Goal: Transaction & Acquisition: Obtain resource

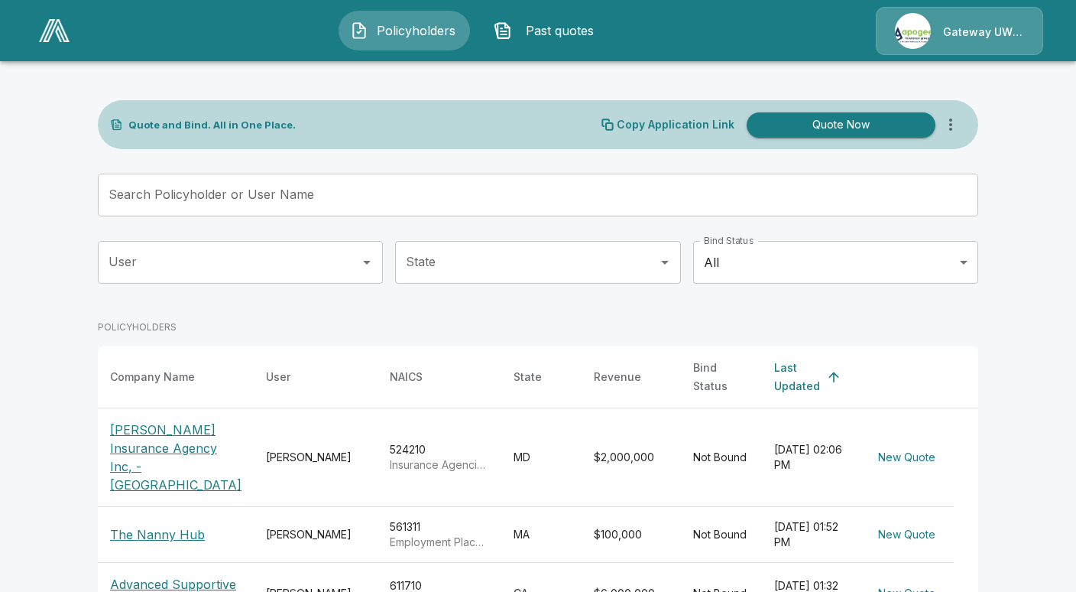
click at [153, 435] on p "[PERSON_NAME] Insurance Agency Inc, - [GEOGRAPHIC_DATA]" at bounding box center [175, 456] width 131 height 73
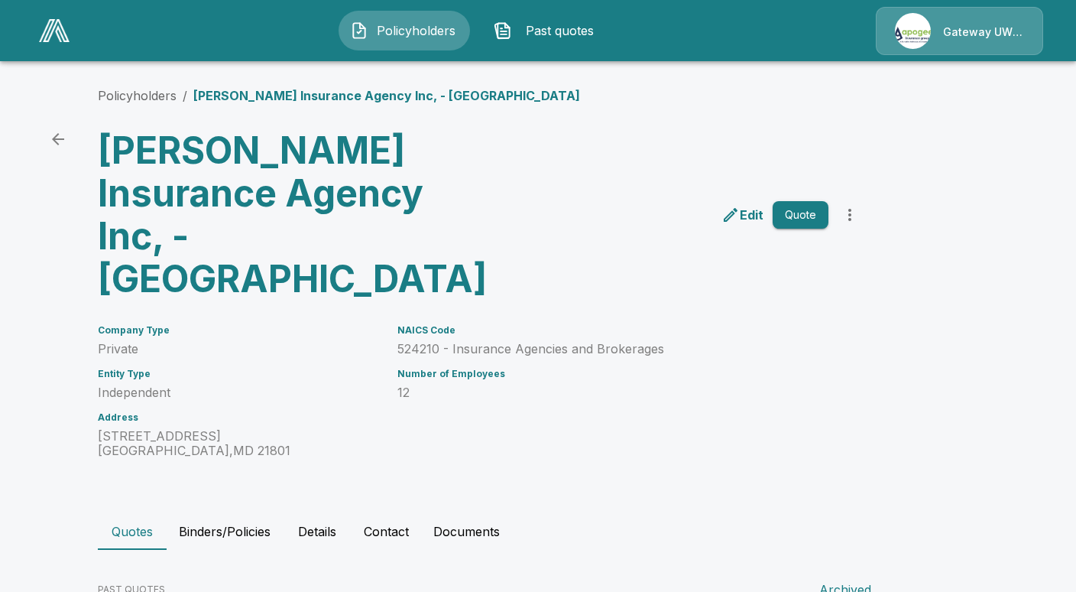
scroll to position [95, 0]
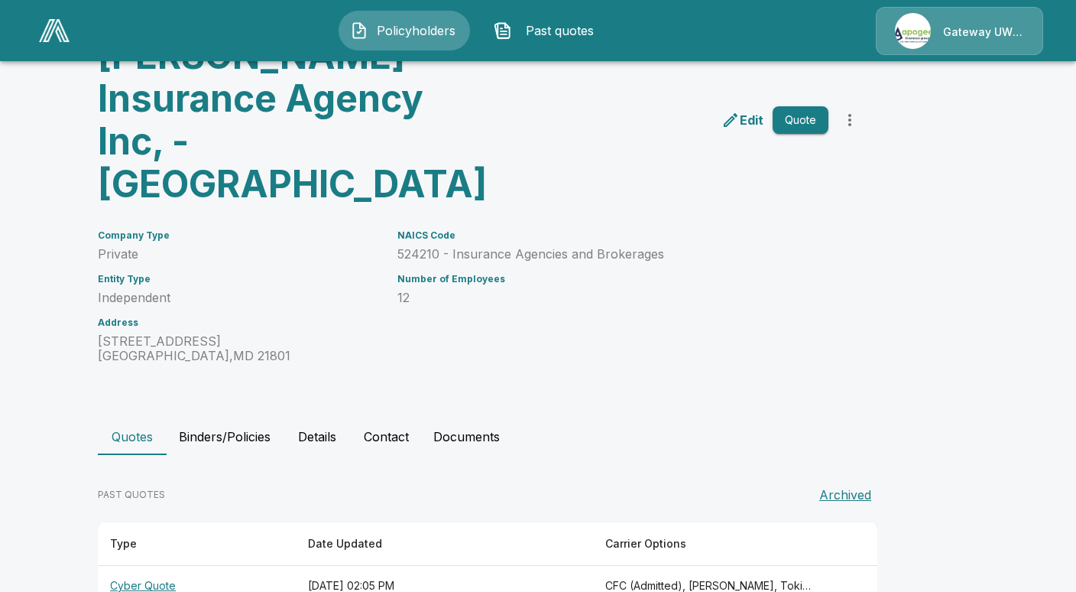
click at [148, 566] on th "Cyber Quote" at bounding box center [197, 586] width 198 height 41
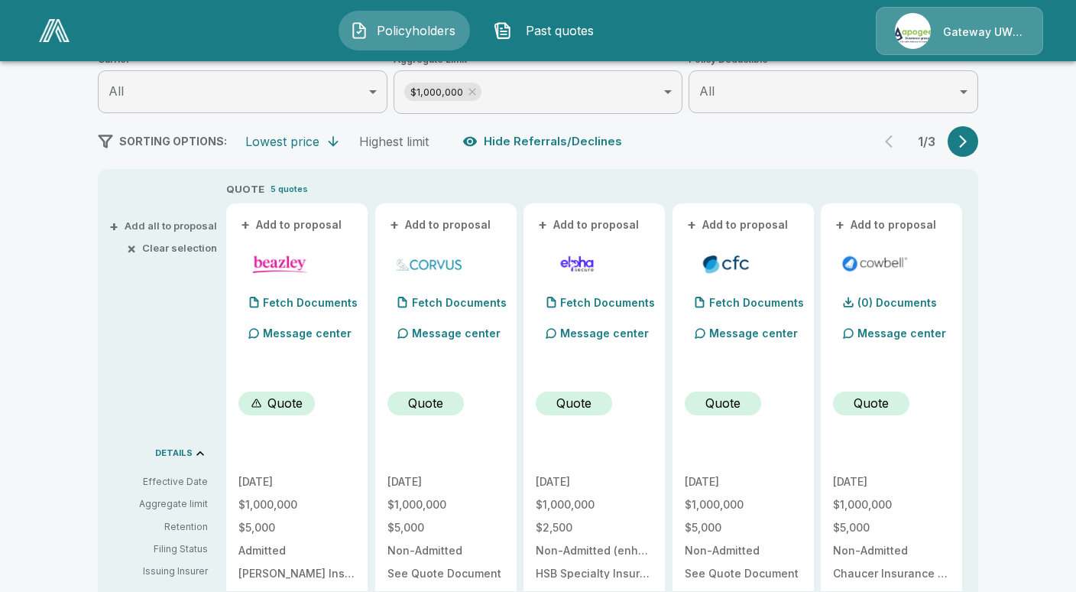
scroll to position [477, 0]
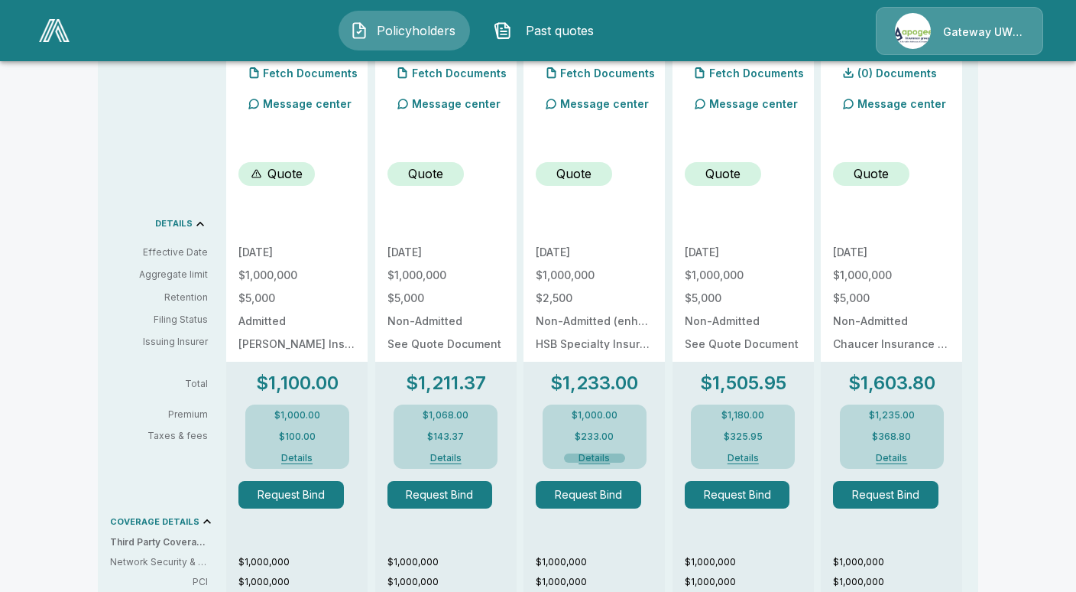
click at [608, 456] on button "Details" at bounding box center [594, 457] width 61 height 9
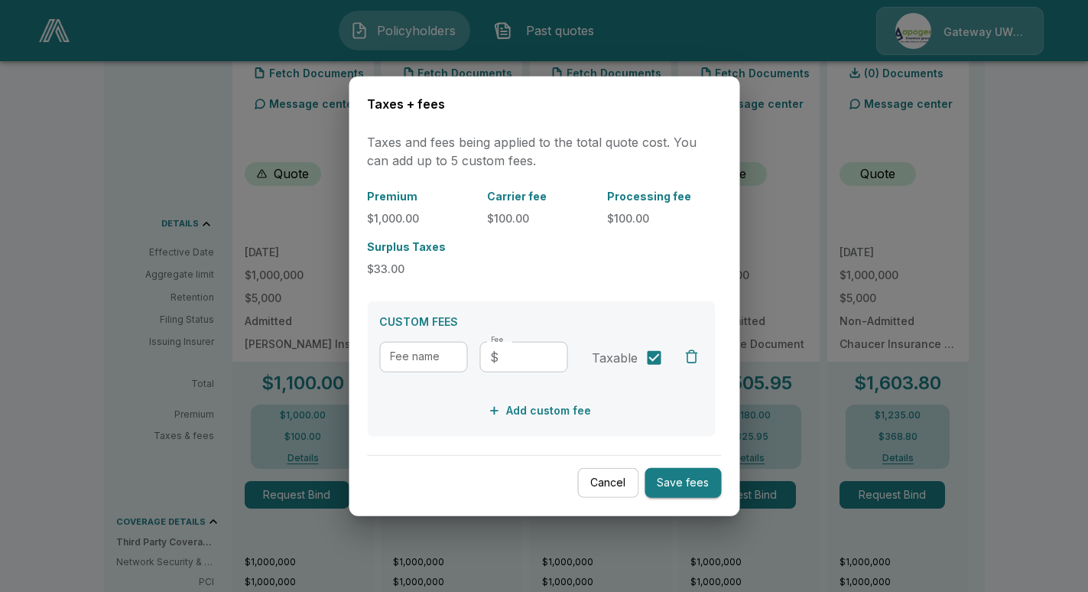
click at [616, 483] on button "Cancel" at bounding box center [607, 483] width 61 height 30
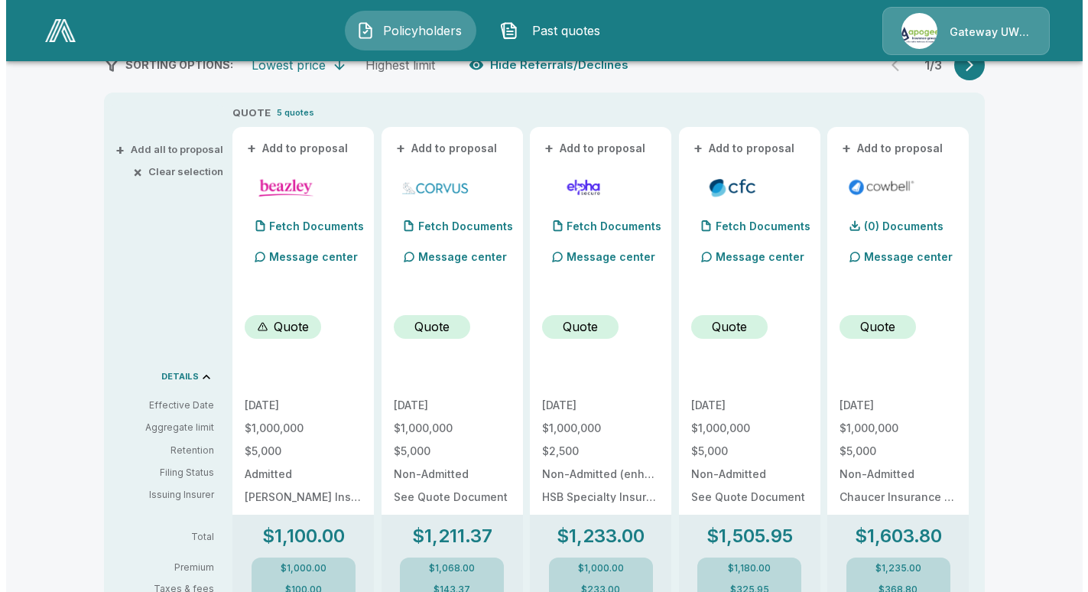
scroll to position [18, 0]
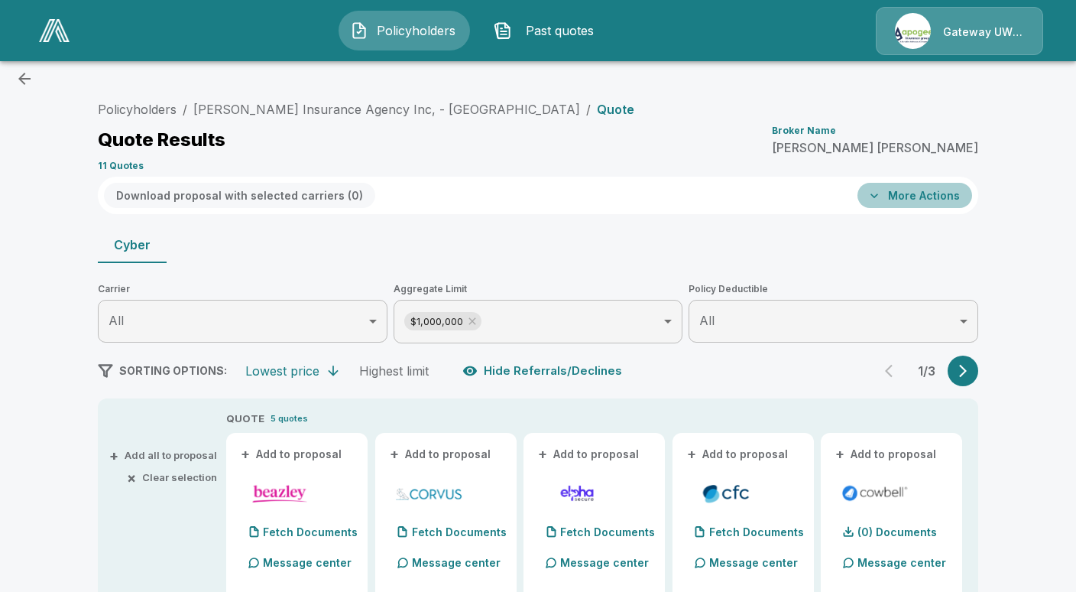
click at [926, 199] on button "More Actions" at bounding box center [915, 195] width 115 height 25
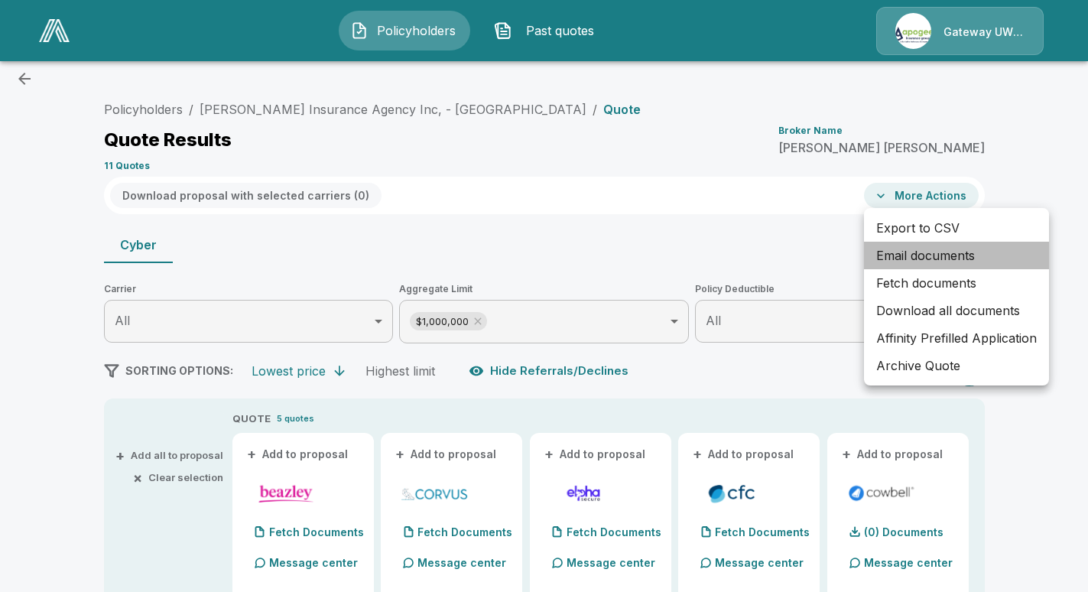
click at [914, 256] on li "Email documents" at bounding box center [956, 256] width 185 height 28
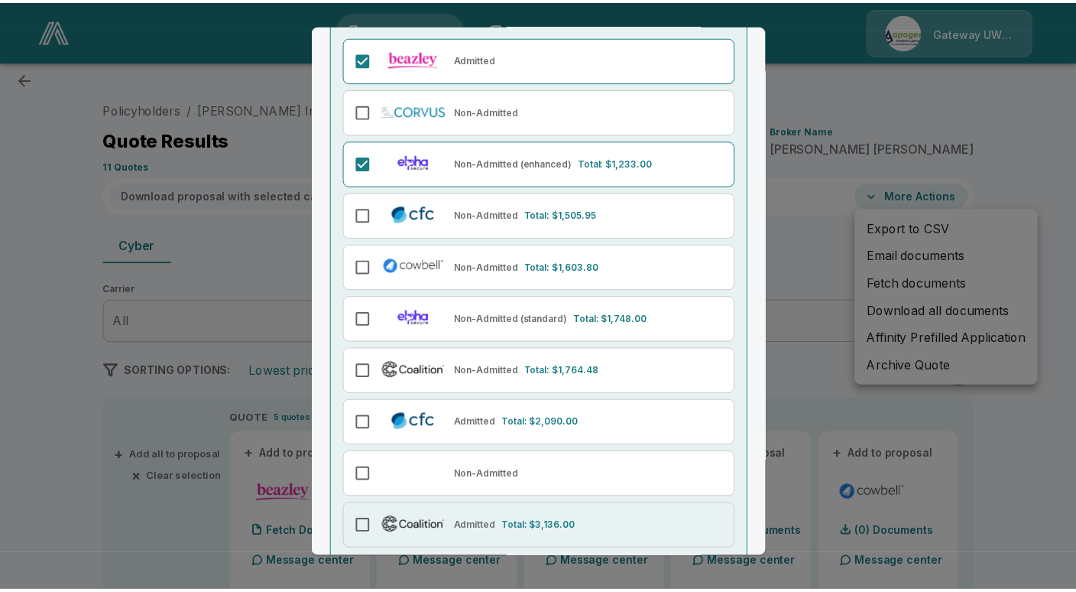
scroll to position [223, 0]
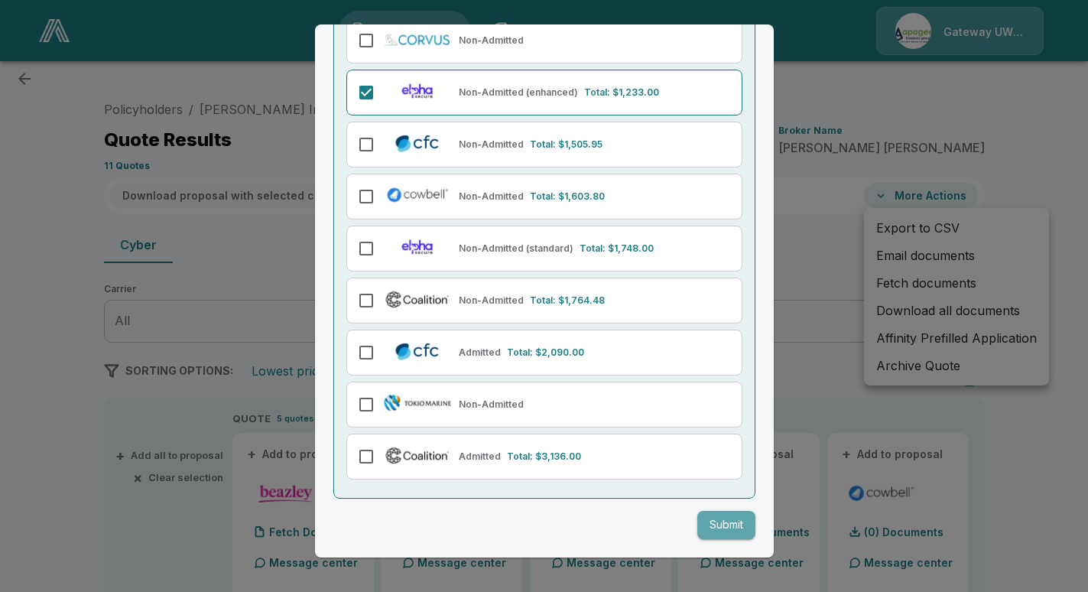
click at [699, 527] on button "Submit" at bounding box center [726, 525] width 58 height 28
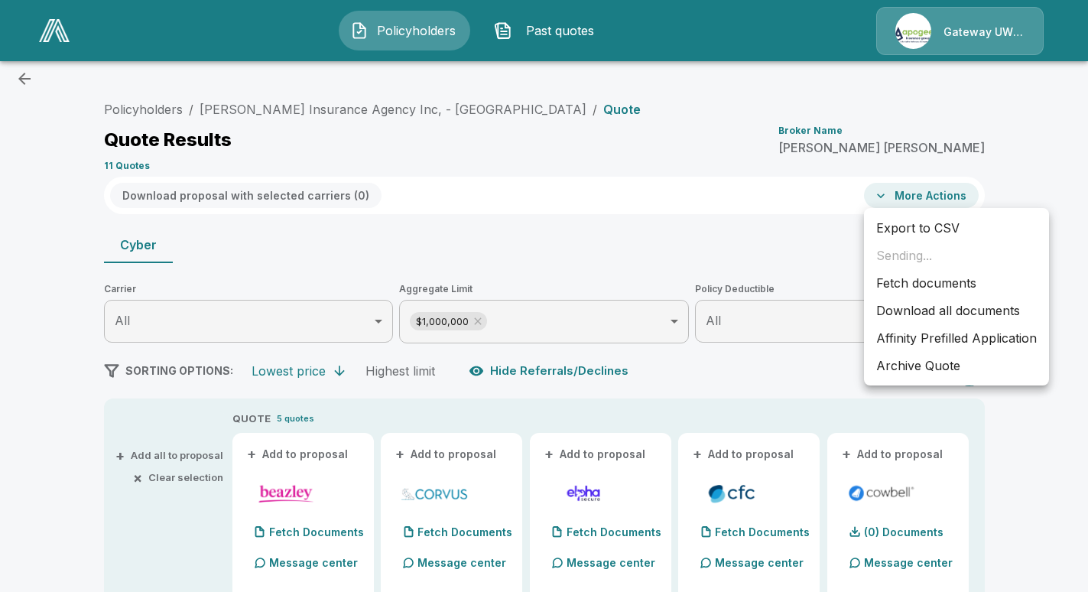
click at [768, 119] on div at bounding box center [544, 296] width 1088 height 592
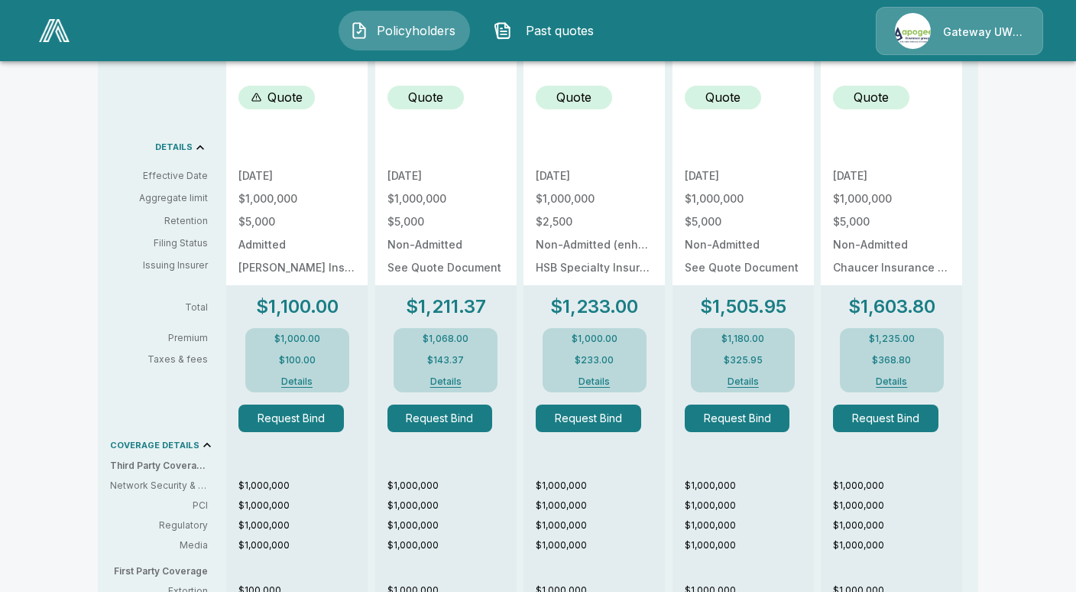
scroll to position [706, 0]
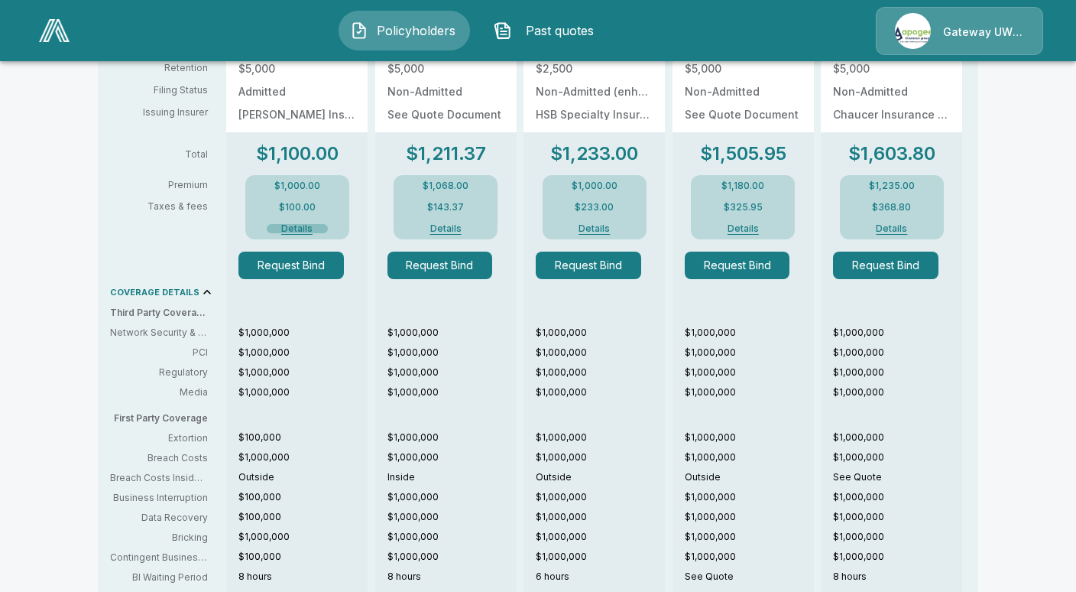
click at [299, 230] on button "Details" at bounding box center [297, 228] width 61 height 9
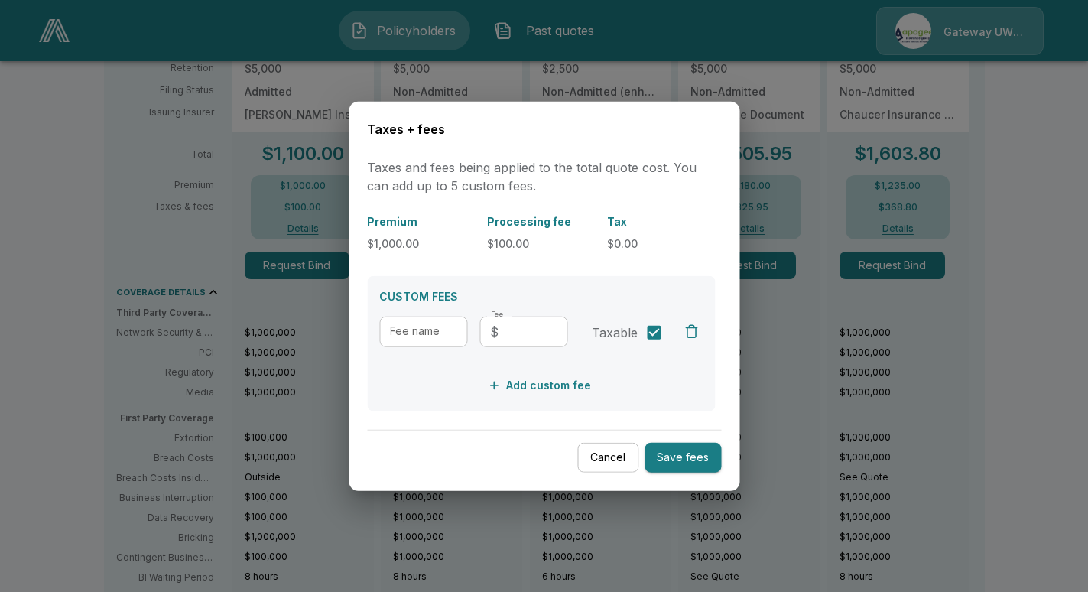
click at [596, 459] on button "Cancel" at bounding box center [607, 458] width 61 height 30
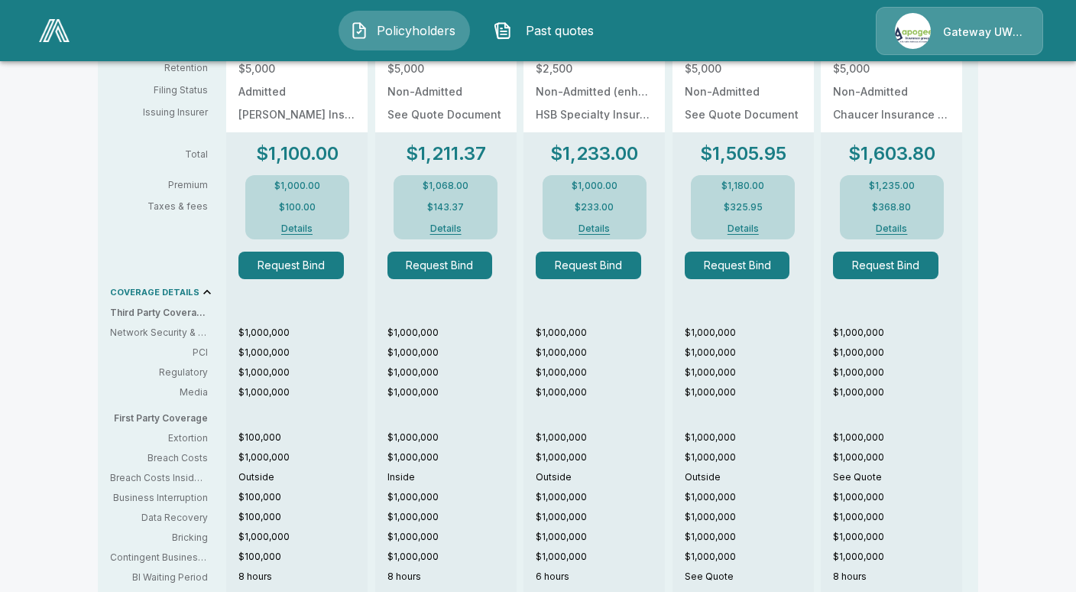
click at [453, 231] on button "Details" at bounding box center [445, 228] width 61 height 9
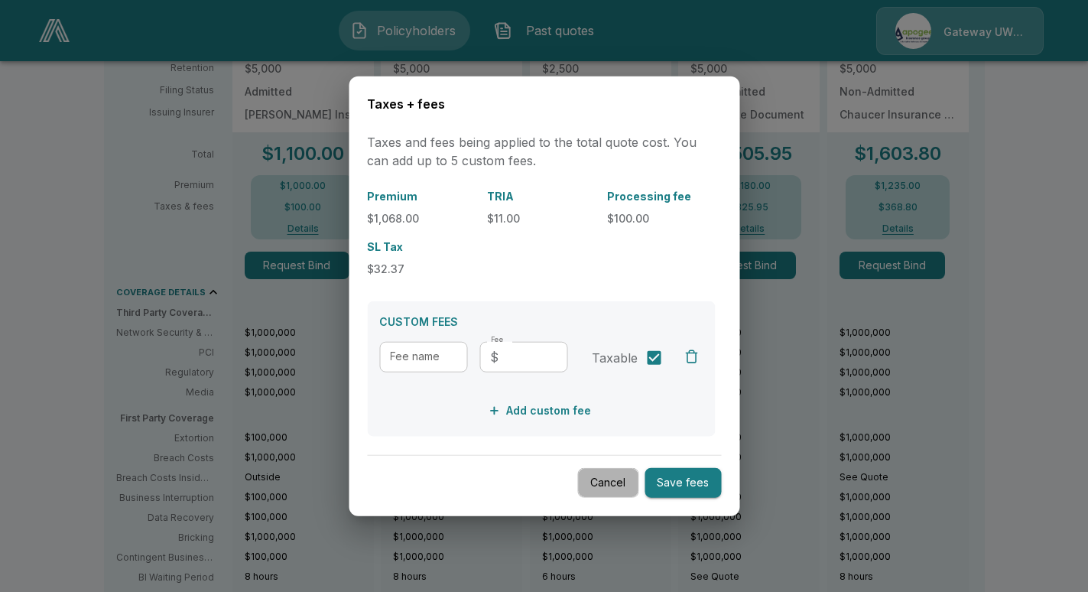
click at [622, 473] on button "Cancel" at bounding box center [607, 483] width 61 height 30
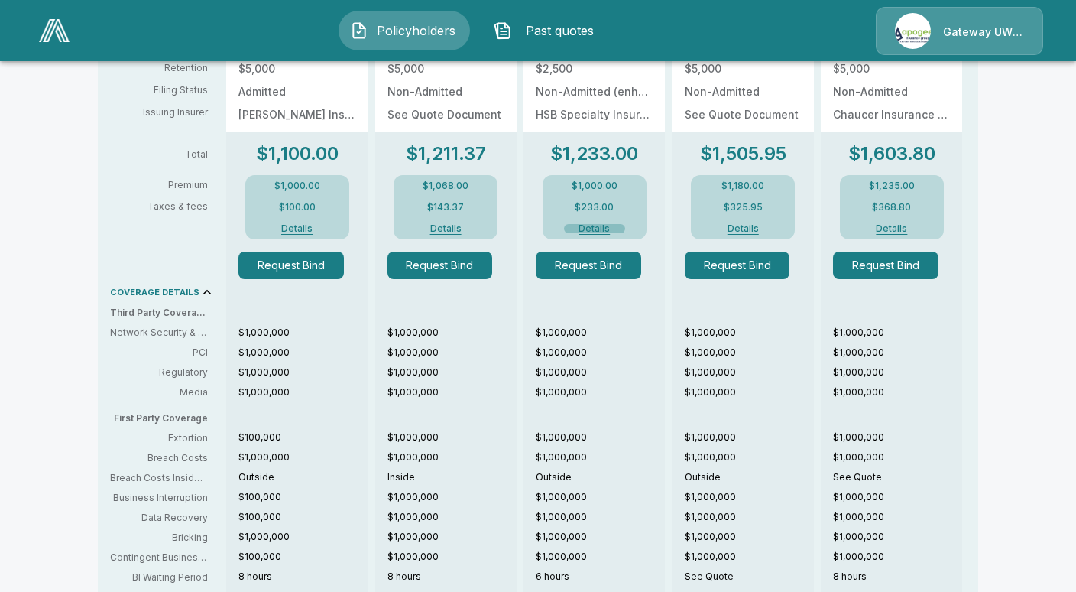
click at [597, 225] on button "Details" at bounding box center [594, 228] width 61 height 9
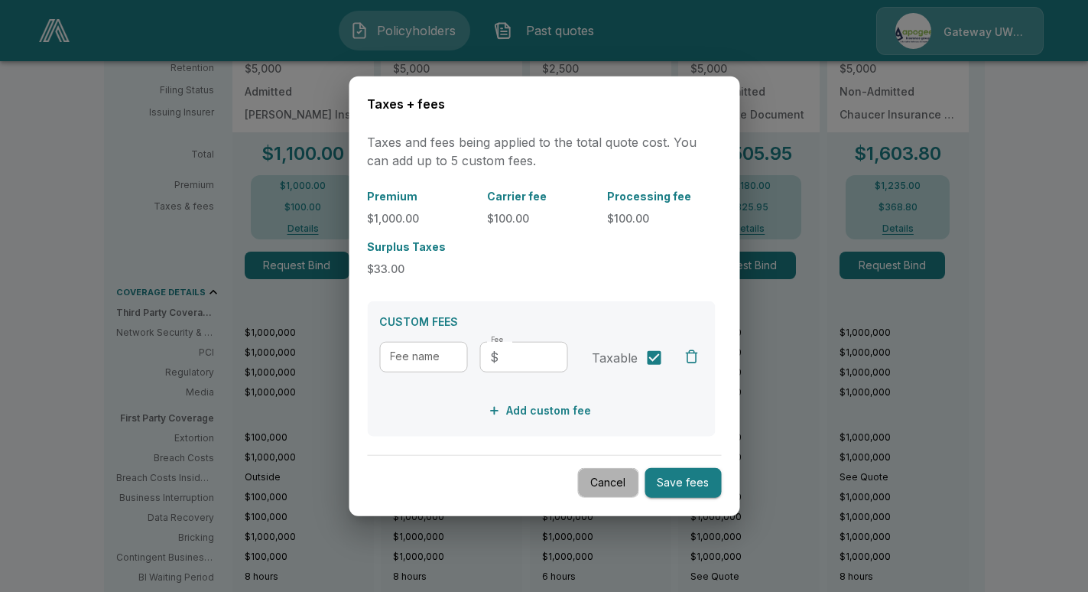
click at [613, 474] on button "Cancel" at bounding box center [607, 483] width 61 height 30
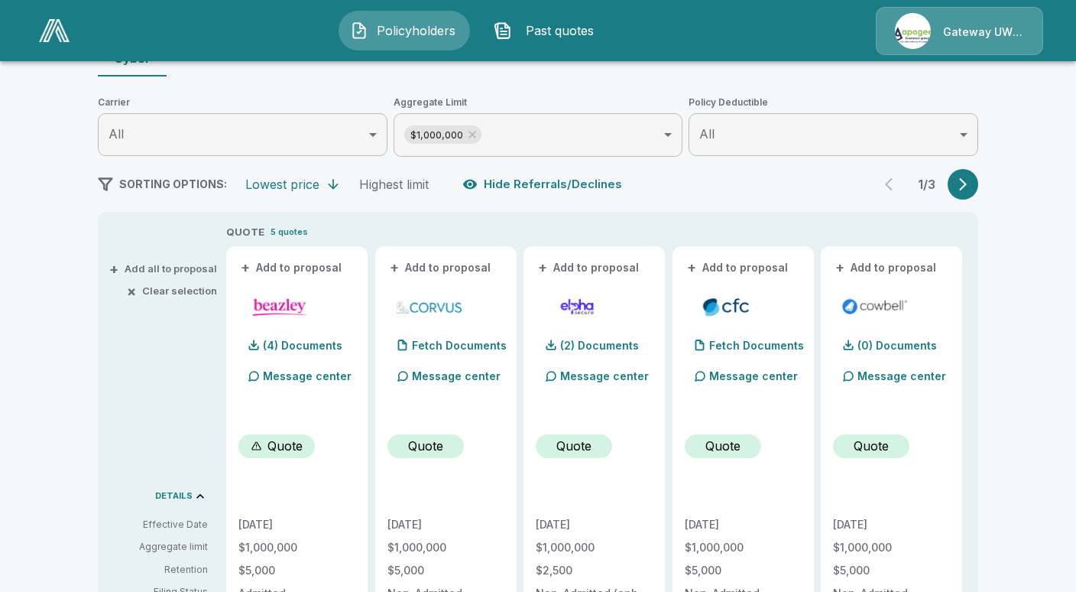
scroll to position [0, 0]
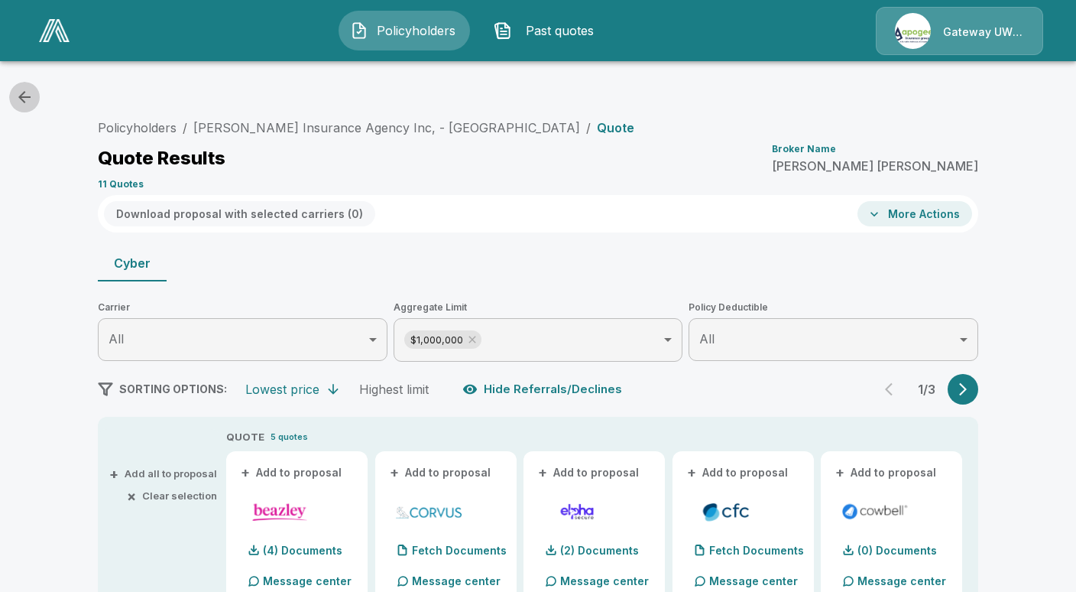
click at [18, 96] on icon "button" at bounding box center [24, 97] width 18 height 18
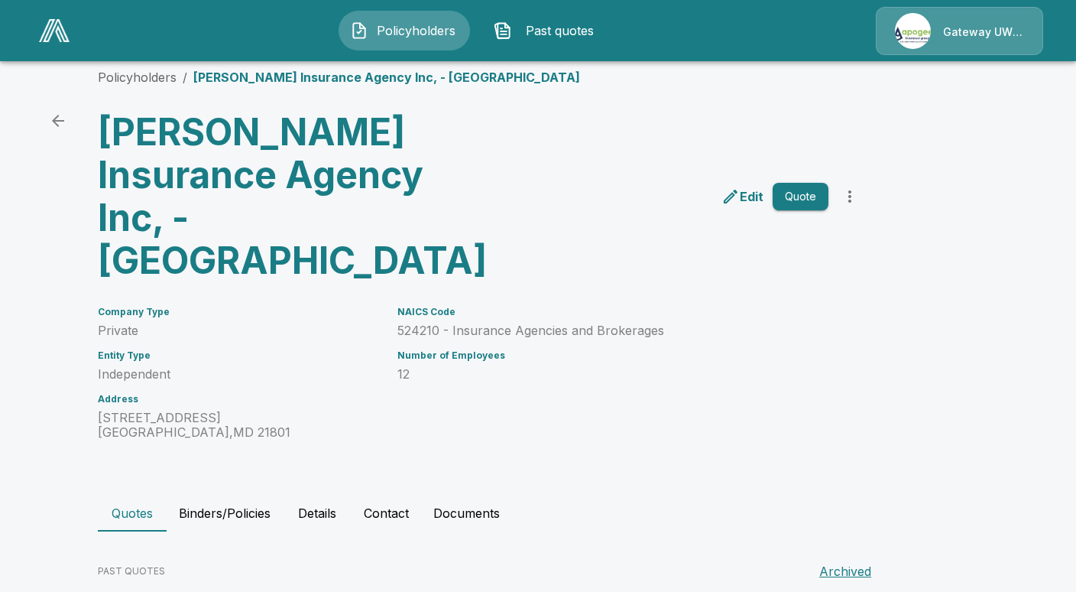
scroll to position [95, 0]
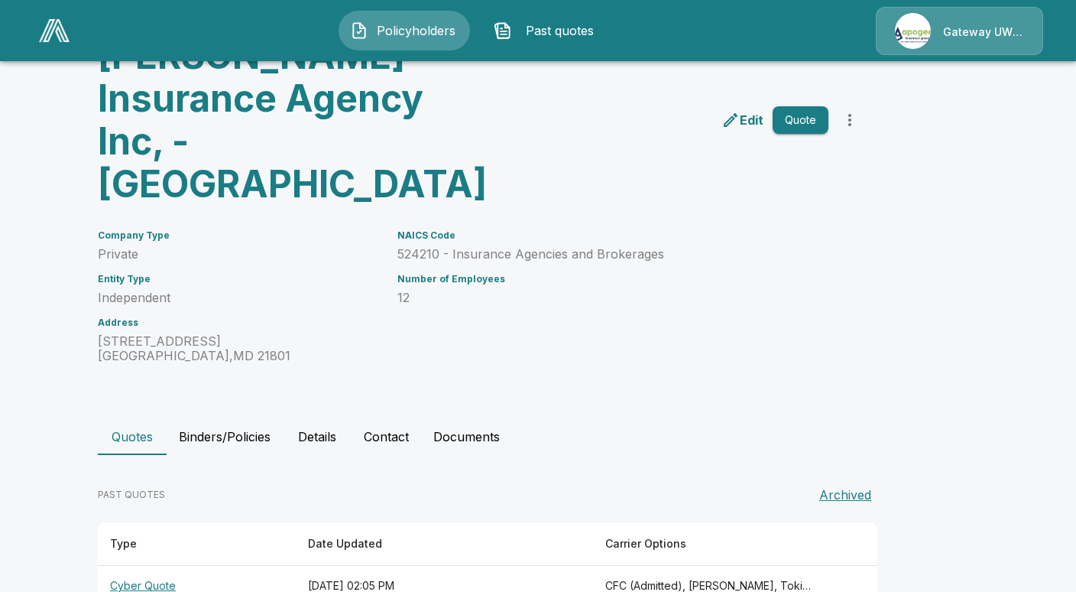
click at [226, 334] on p "1203 Pemberton Dr Salisbury , MD 21801" at bounding box center [238, 348] width 281 height 29
drag, startPoint x: 221, startPoint y: 310, endPoint x: 104, endPoint y: 300, distance: 117.4
click at [104, 334] on p "1203 Pemberton Dr Salisbury , MD 21801" at bounding box center [238, 348] width 281 height 29
copy p "1203 Pemberton Dr Salisbury , MD 21801"
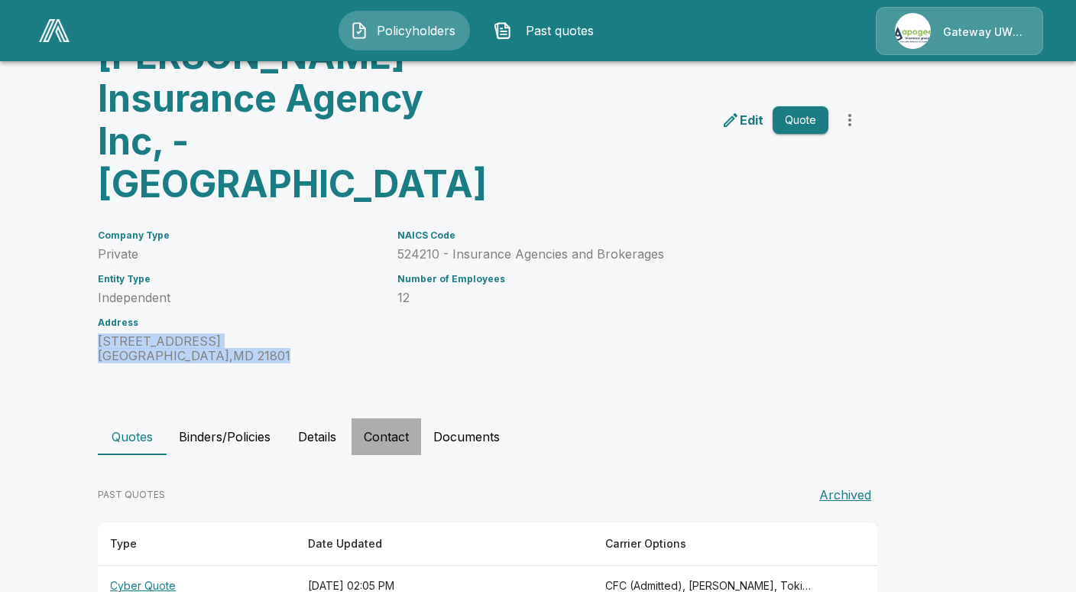
click at [408, 418] on button "Contact" at bounding box center [387, 436] width 70 height 37
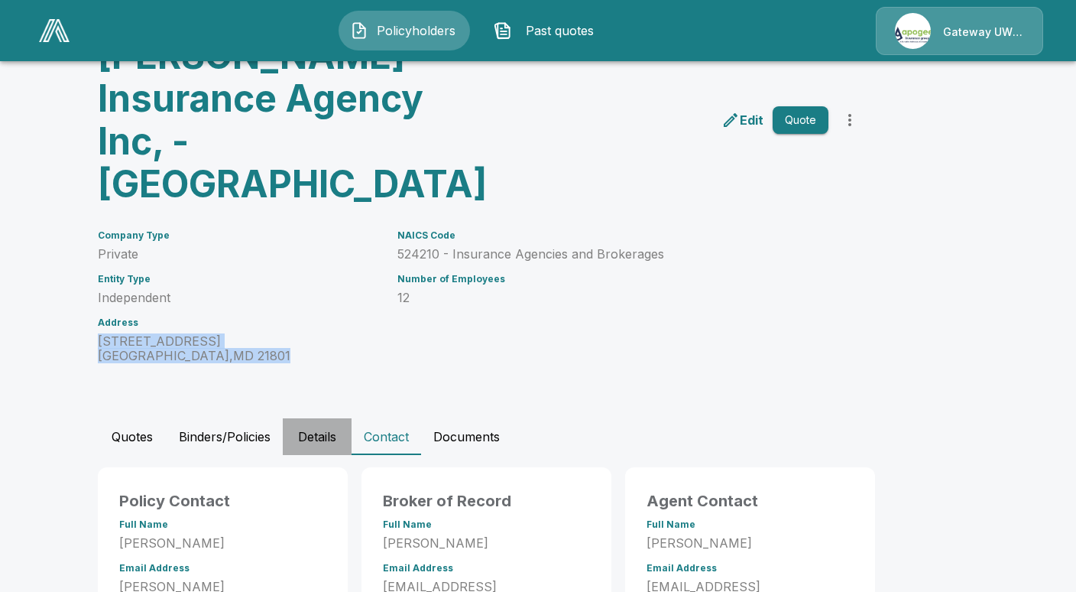
click at [328, 418] on button "Details" at bounding box center [317, 436] width 69 height 37
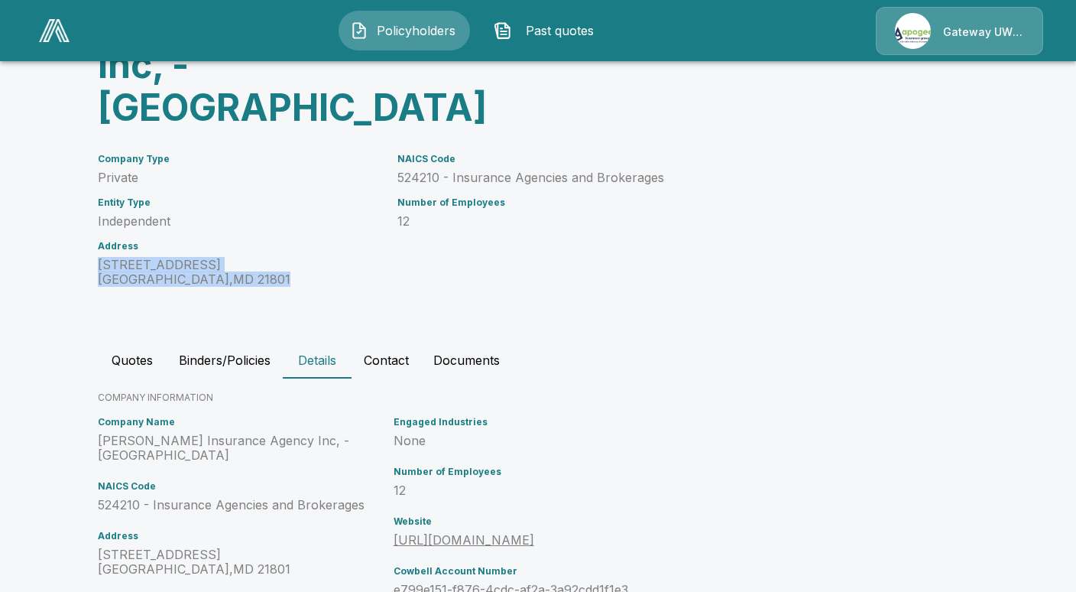
scroll to position [248, 0]
